Goal: Information Seeking & Learning: Learn about a topic

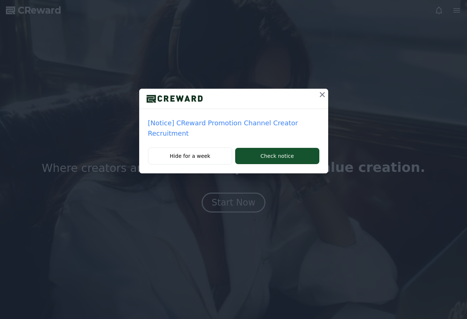
click at [240, 195] on div "[Notice] CReward Promotion Channel Creator Recruitment Hide for a week Check no…" at bounding box center [233, 159] width 467 height 319
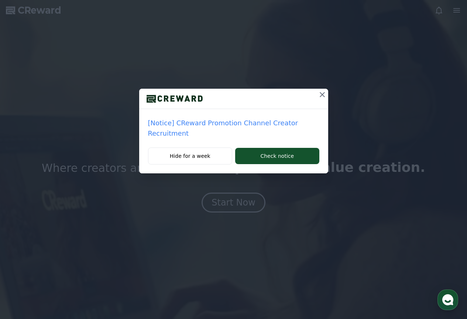
click at [322, 93] on icon at bounding box center [322, 94] width 9 height 9
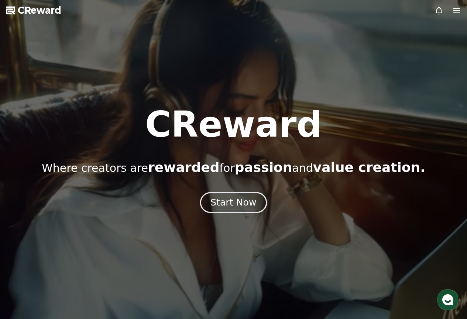
click at [228, 206] on div "Start Now" at bounding box center [234, 202] width 46 height 13
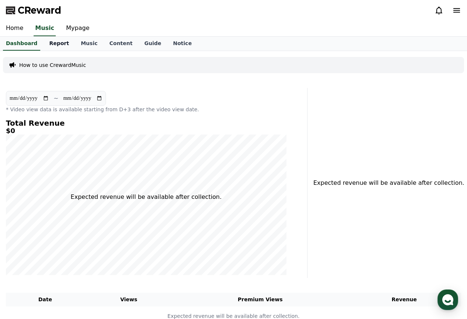
click at [50, 46] on link "Report" at bounding box center [59, 44] width 32 height 14
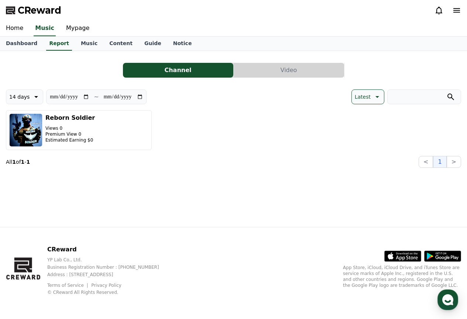
click at [273, 64] on button "Video" at bounding box center [289, 70] width 110 height 15
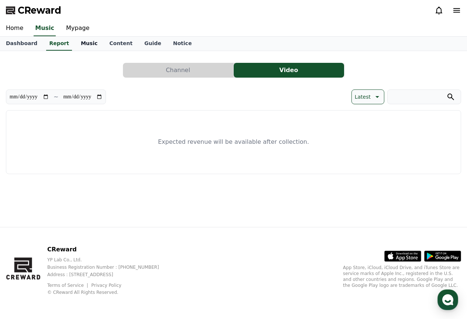
click at [75, 46] on link "Music" at bounding box center [89, 44] width 28 height 14
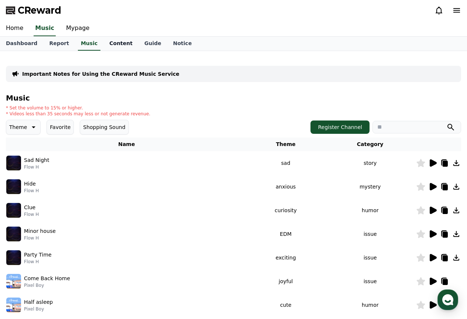
click at [114, 42] on link "Content" at bounding box center [120, 44] width 35 height 14
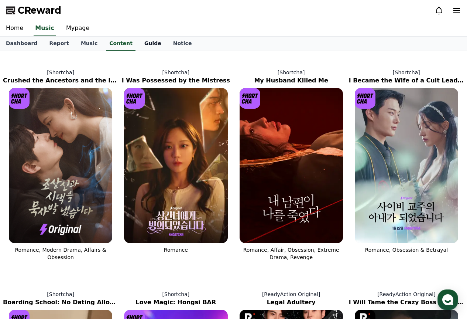
click at [139, 41] on link "Guide" at bounding box center [153, 44] width 29 height 14
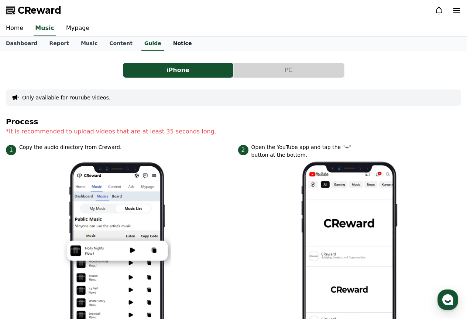
click at [175, 42] on link "Notice" at bounding box center [182, 44] width 31 height 14
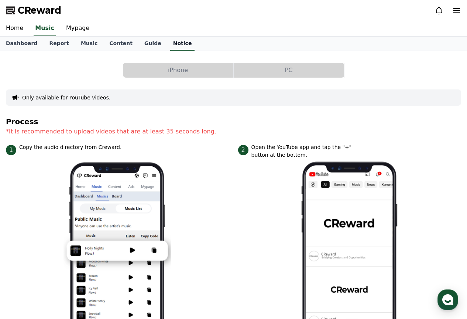
click at [170, 42] on link "Notice" at bounding box center [182, 44] width 25 height 14
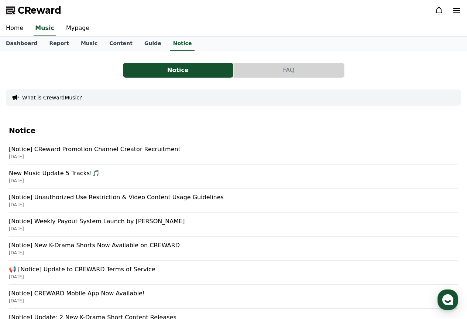
click at [300, 70] on button "FAQ" at bounding box center [289, 70] width 110 height 15
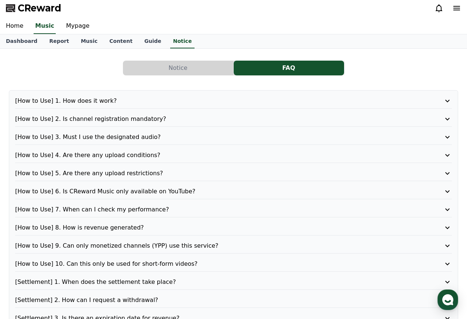
scroll to position [37, 0]
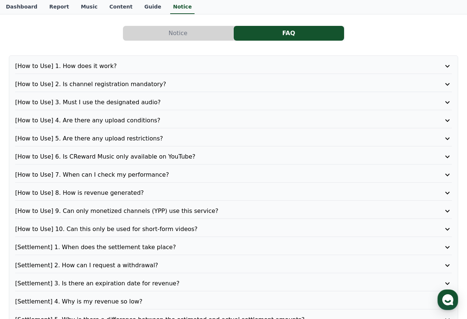
click at [197, 261] on p "[Settlement] 2. How can I request a withdrawal?" at bounding box center [216, 265] width 402 height 9
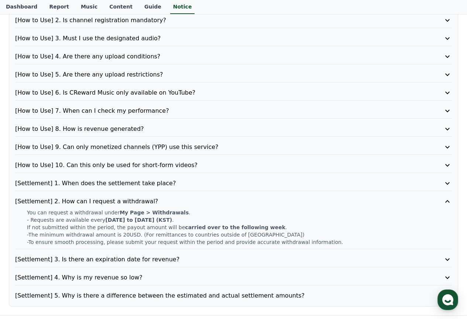
scroll to position [111, 0]
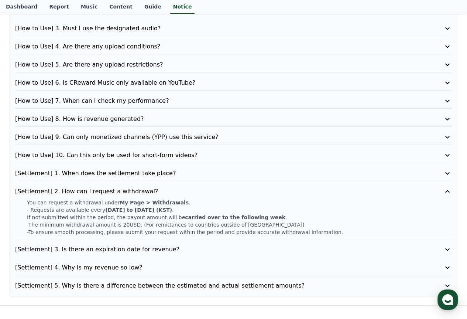
click at [226, 247] on p "[Settlement] 3. Is there an expiration date for revenue?" at bounding box center [216, 249] width 402 height 9
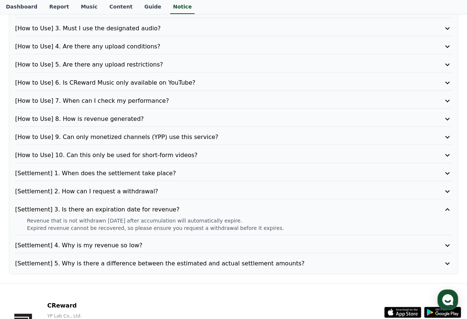
drag, startPoint x: 154, startPoint y: 250, endPoint x: 151, endPoint y: 249, distance: 3.7
click at [153, 250] on div "[Settlement] 4. Why is my revenue so low?" at bounding box center [233, 247] width 437 height 12
click at [139, 243] on p "[Settlement] 4. Why is my revenue so low?" at bounding box center [216, 245] width 402 height 9
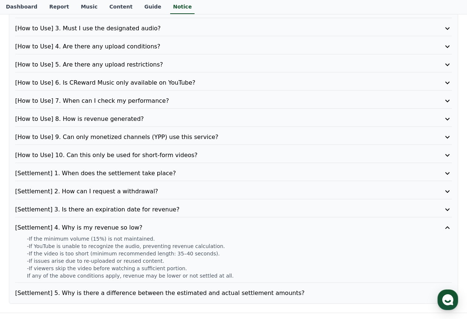
click at [75, 230] on p "[Settlement] 4. Why is my revenue so low?" at bounding box center [216, 227] width 402 height 9
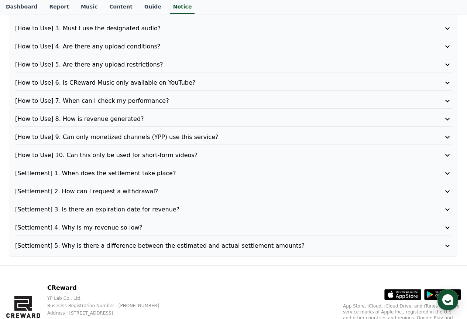
click at [112, 246] on p "[Settlement] 5. Why is there a difference between the estimated and actual sett…" at bounding box center [216, 245] width 402 height 9
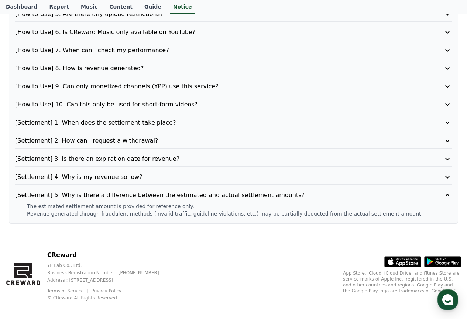
scroll to position [167, 0]
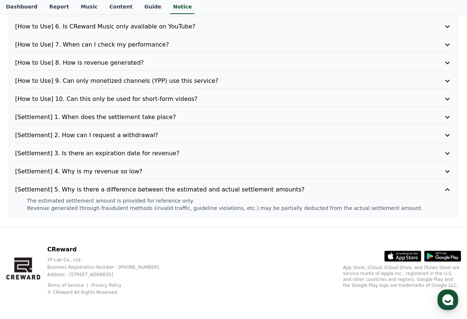
click at [93, 294] on p "© CReward All Rights Reserved." at bounding box center [109, 292] width 124 height 6
click at [51, 260] on p "YP Lab Co., Ltd." at bounding box center [109, 260] width 124 height 6
drag, startPoint x: 196, startPoint y: 274, endPoint x: 70, endPoint y: 274, distance: 126.3
click at [70, 274] on p "Address : [STREET_ADDRESS]" at bounding box center [109, 274] width 124 height 6
